Goal: Answer question/provide support: Share knowledge or assist other users

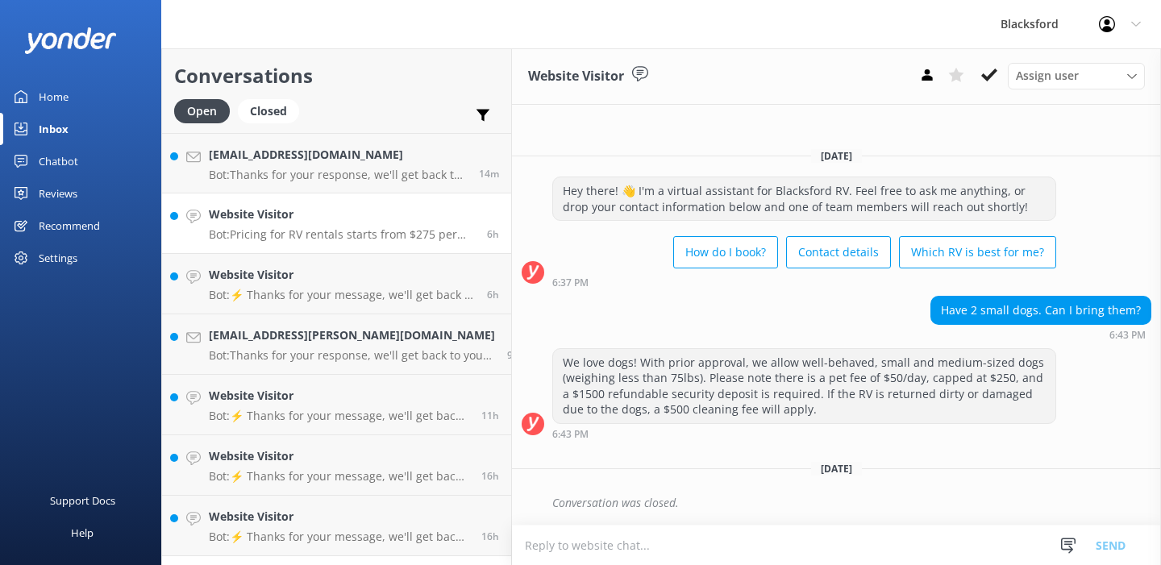
click at [377, 244] on link "Website Visitor Bot: Pricing for RV rentals starts from $275 per day, but it ca…" at bounding box center [336, 224] width 349 height 60
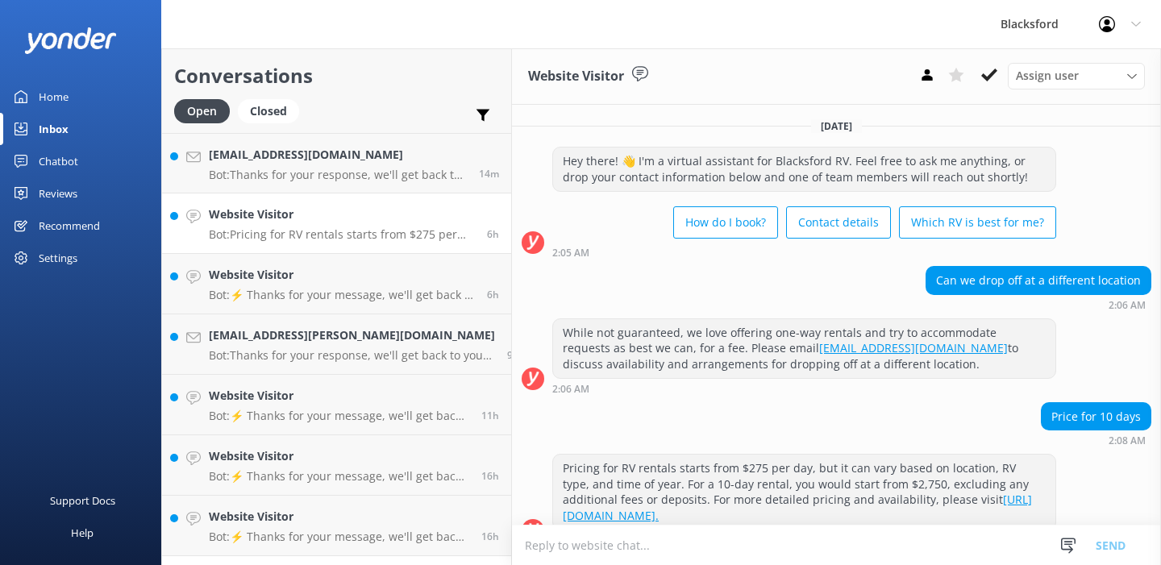
scroll to position [27, 0]
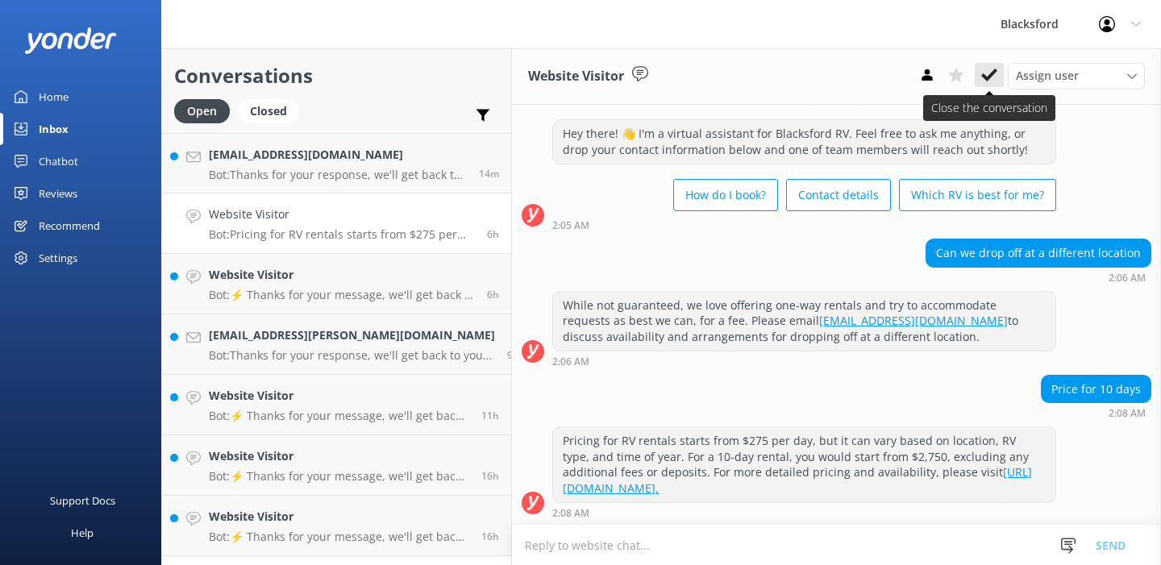
click at [993, 73] on use at bounding box center [989, 75] width 16 height 13
